Goal: Information Seeking & Learning: Learn about a topic

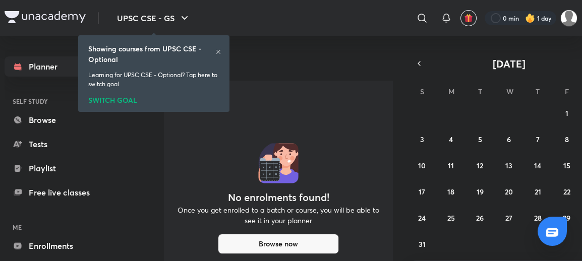
click at [221, 50] on icon at bounding box center [218, 52] width 6 height 6
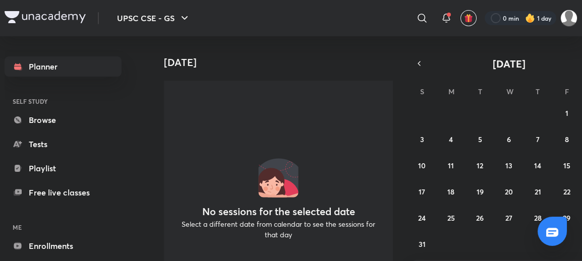
click at [424, 13] on icon at bounding box center [422, 18] width 12 height 12
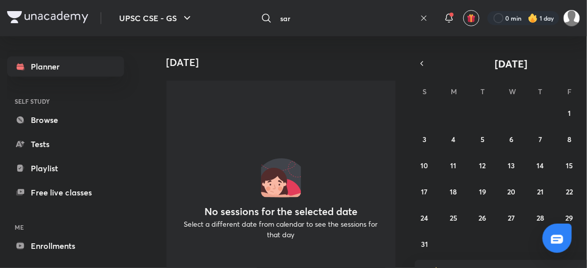
click at [296, 19] on div at bounding box center [293, 134] width 587 height 268
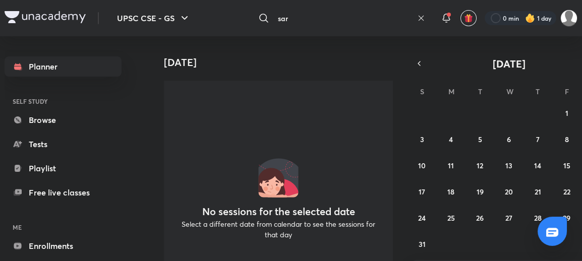
click at [302, 21] on input "sar" at bounding box center [343, 18] width 139 height 27
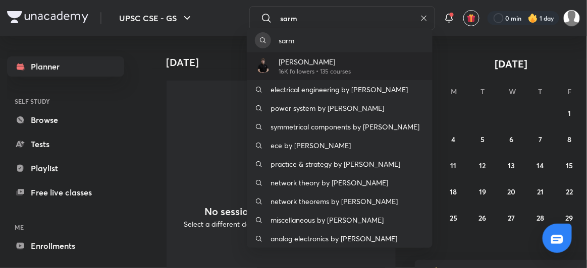
type input "sarm"
click at [315, 69] on p "16K followers • 135 courses" at bounding box center [315, 71] width 72 height 9
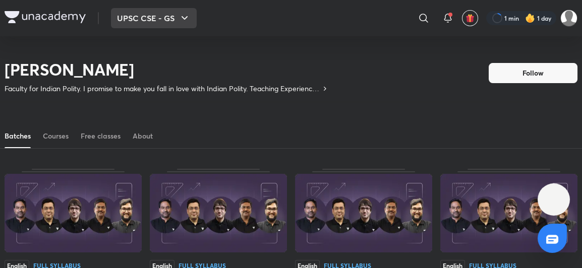
scroll to position [44, 0]
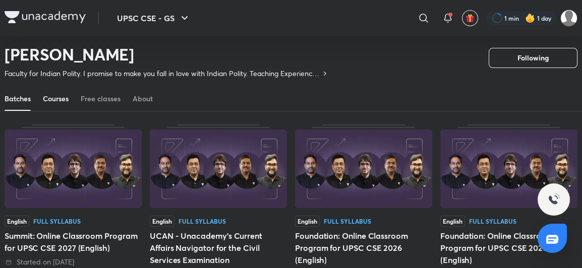
click at [60, 95] on div "Courses" at bounding box center [56, 99] width 26 height 10
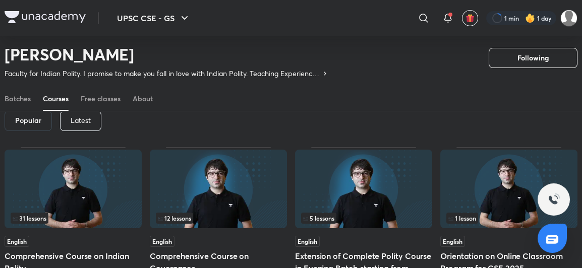
scroll to position [41, 0]
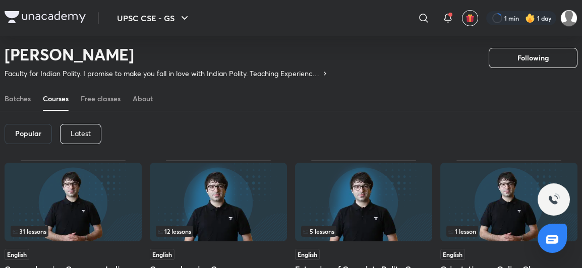
click at [84, 135] on p "Latest" at bounding box center [81, 134] width 20 height 8
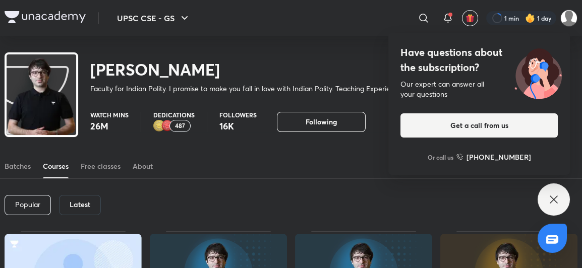
click at [86, 201] on h6 "Latest" at bounding box center [80, 205] width 21 height 8
click at [551, 202] on icon at bounding box center [554, 200] width 12 height 12
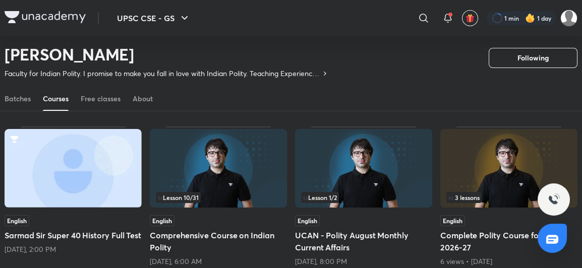
scroll to position [133, 0]
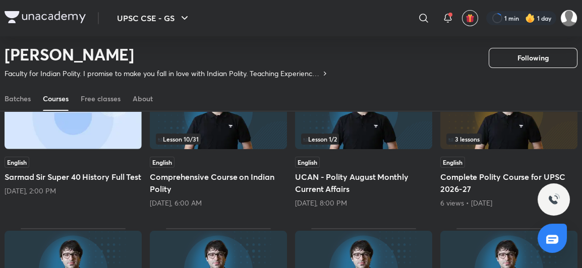
click at [244, 182] on h5 "Comprehensive Course on Indian Polity" at bounding box center [218, 183] width 137 height 24
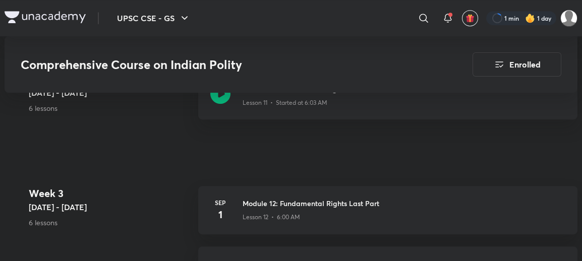
scroll to position [1193, 0]
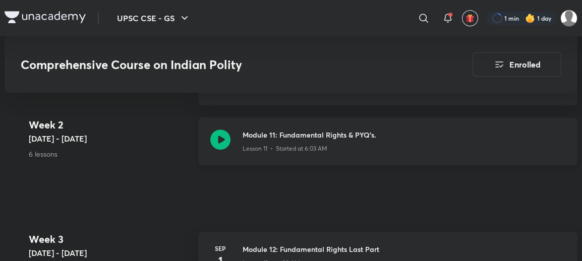
click at [282, 147] on p "Lesson 11 • Started at 6:03 AM" at bounding box center [285, 148] width 85 height 9
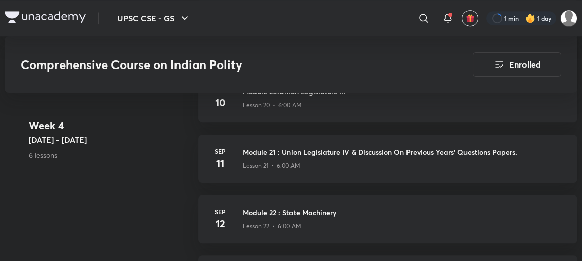
scroll to position [1881, 0]
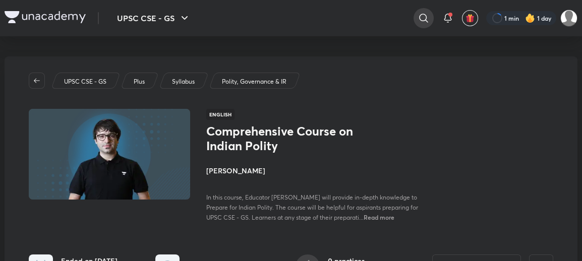
click at [420, 20] on icon at bounding box center [423, 18] width 9 height 9
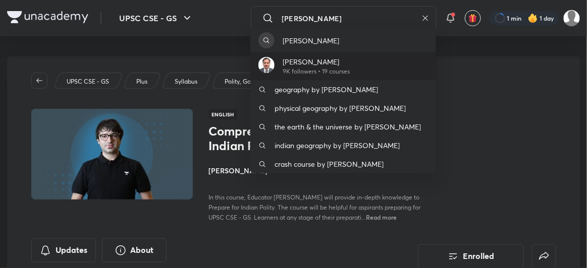
type input "[PERSON_NAME]"
click at [286, 65] on p "[PERSON_NAME]" at bounding box center [316, 62] width 67 height 11
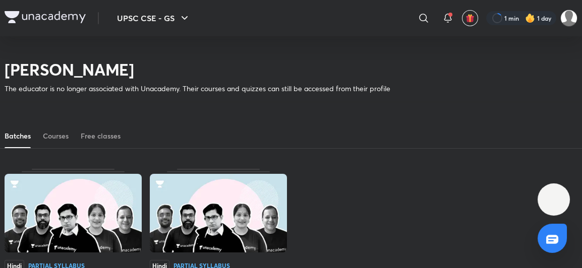
scroll to position [44, 0]
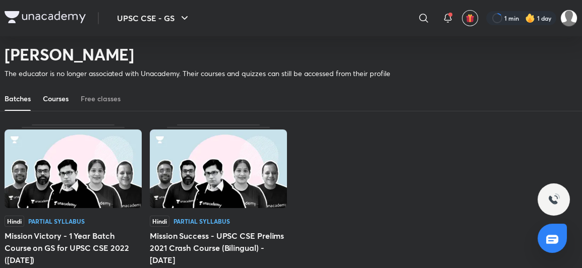
click at [48, 106] on link "Courses" at bounding box center [56, 99] width 26 height 24
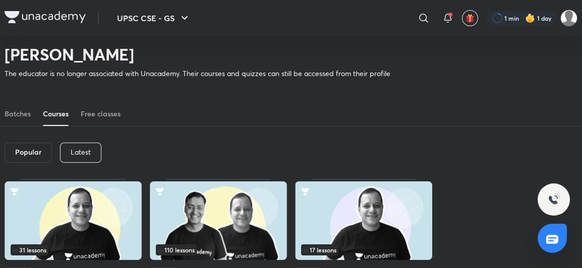
scroll to position [44, 0]
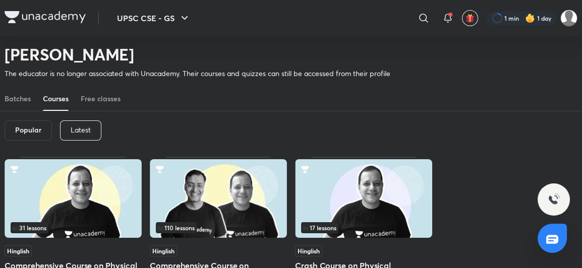
click at [74, 131] on p "Latest" at bounding box center [81, 130] width 20 height 8
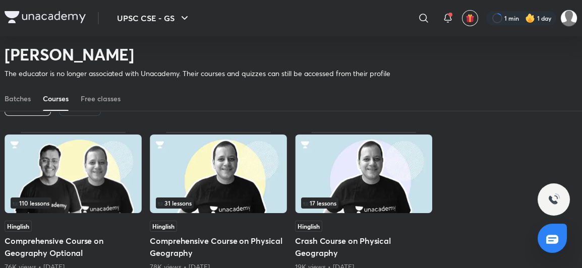
scroll to position [90, 0]
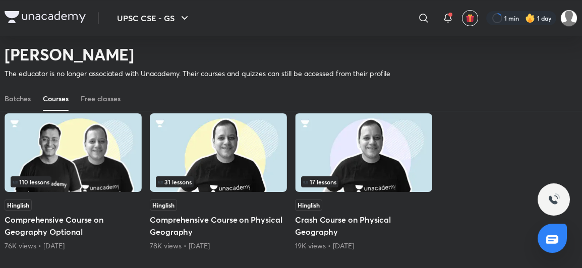
click at [175, 234] on h5 "Comprehensive Course on Physical Geography" at bounding box center [218, 226] width 137 height 24
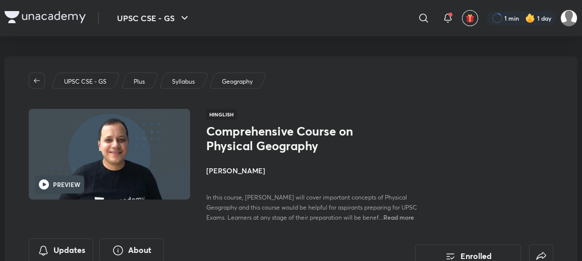
click at [64, 186] on h6 "PREVIEW" at bounding box center [66, 184] width 27 height 9
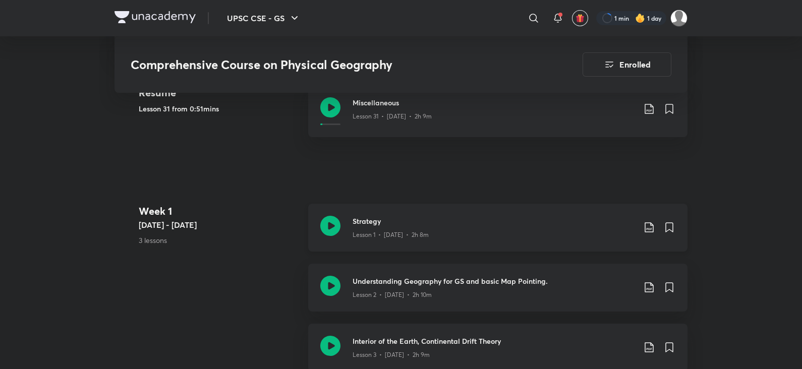
scroll to position [315, 0]
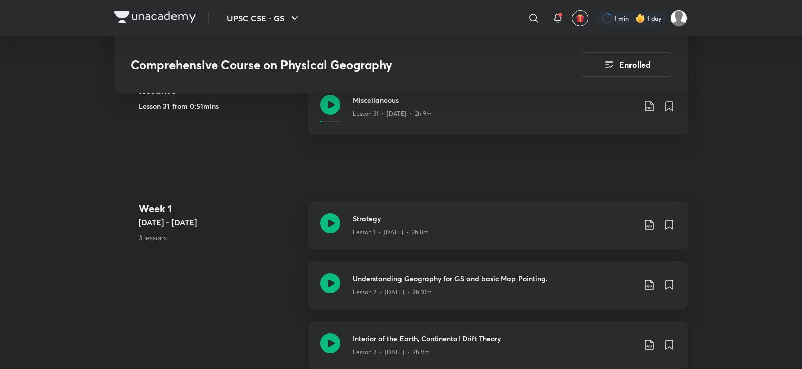
click at [335, 261] on icon at bounding box center [330, 344] width 20 height 20
